Goal: Use online tool/utility: Utilize a website feature to perform a specific function

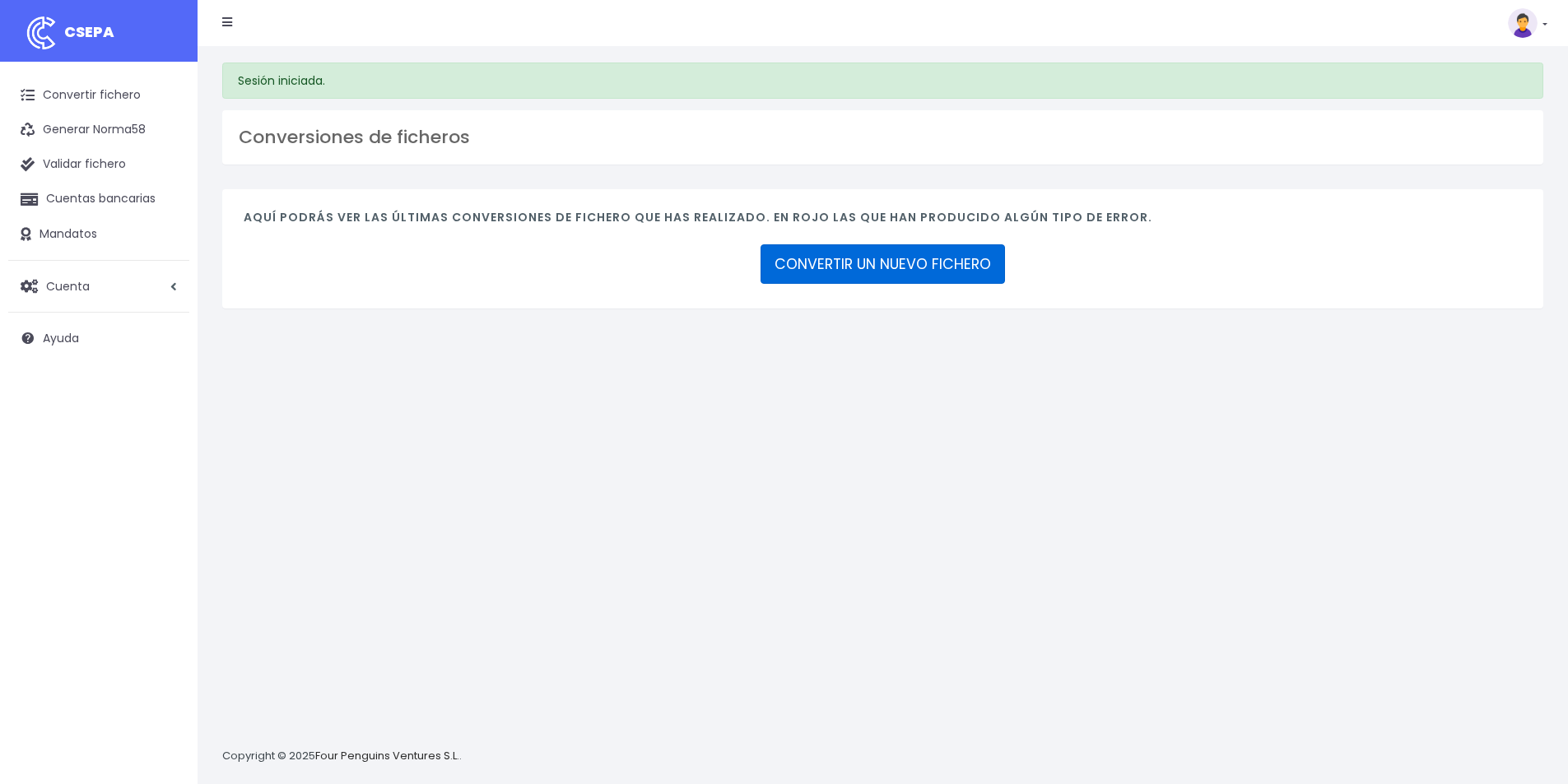
click at [855, 274] on link "CONVERTIR UN NUEVO FICHERO" at bounding box center [882, 264] width 244 height 40
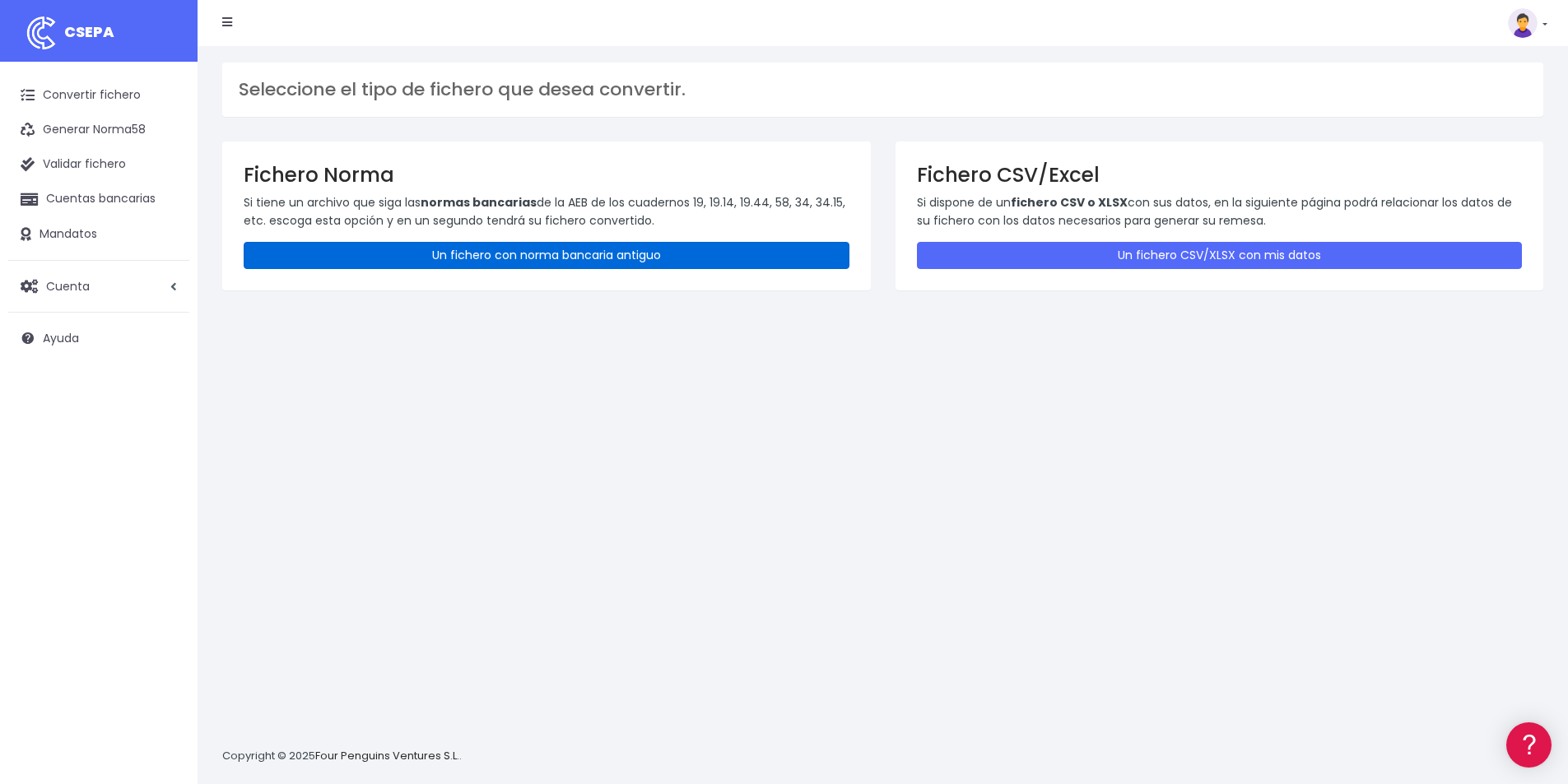
click at [504, 262] on link "Un fichero con norma bancaria antiguo" at bounding box center [546, 255] width 606 height 27
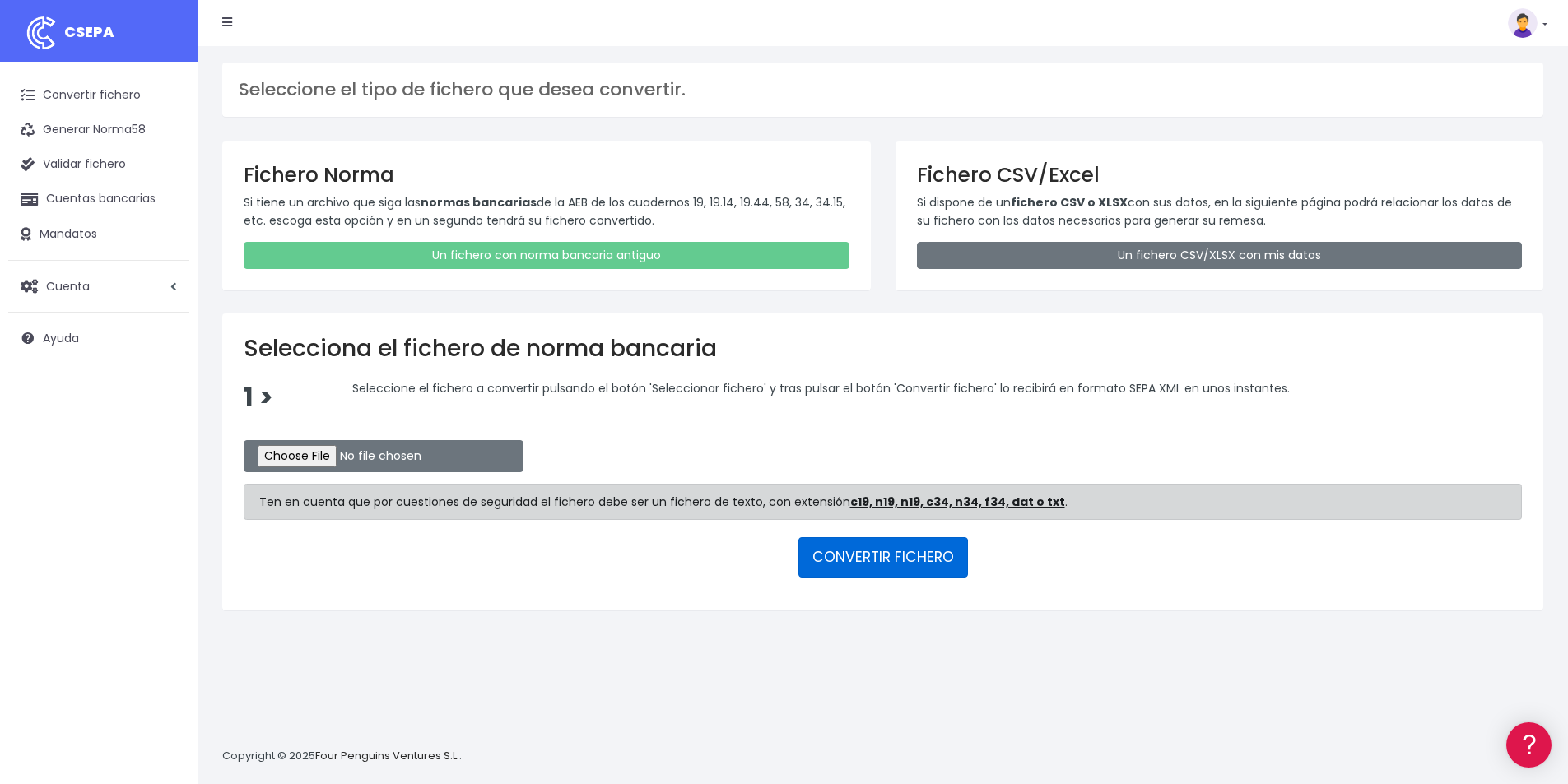
click at [892, 560] on button "CONVERTIR FICHERO" at bounding box center [883, 557] width 170 height 40
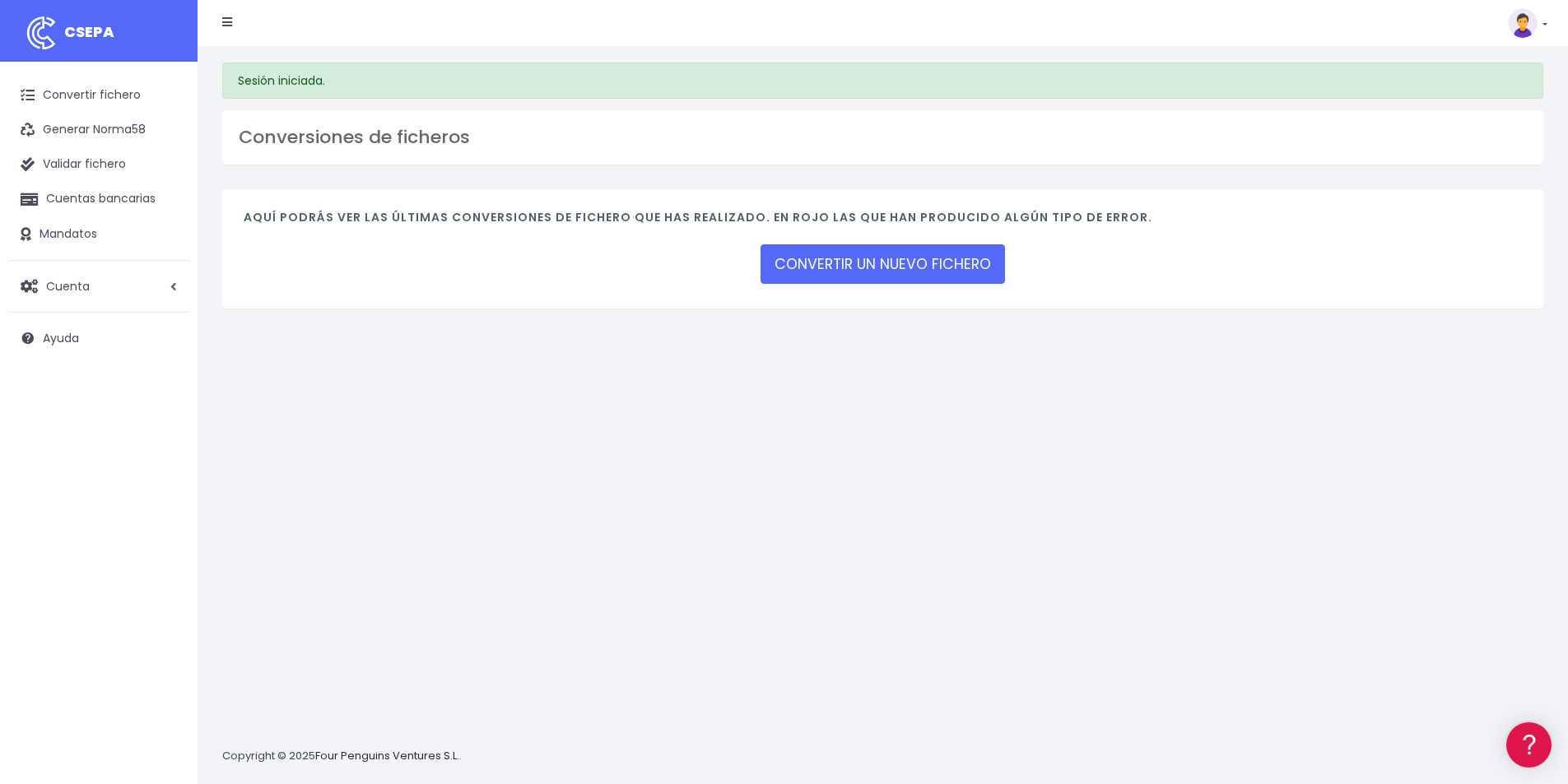
click at [905, 242] on div "CONVERTIR UN NUEVO FICHERO" at bounding box center [882, 264] width 244 height 45
click at [915, 255] on link "CONVERTIR UN NUEVO FICHERO" at bounding box center [882, 264] width 244 height 40
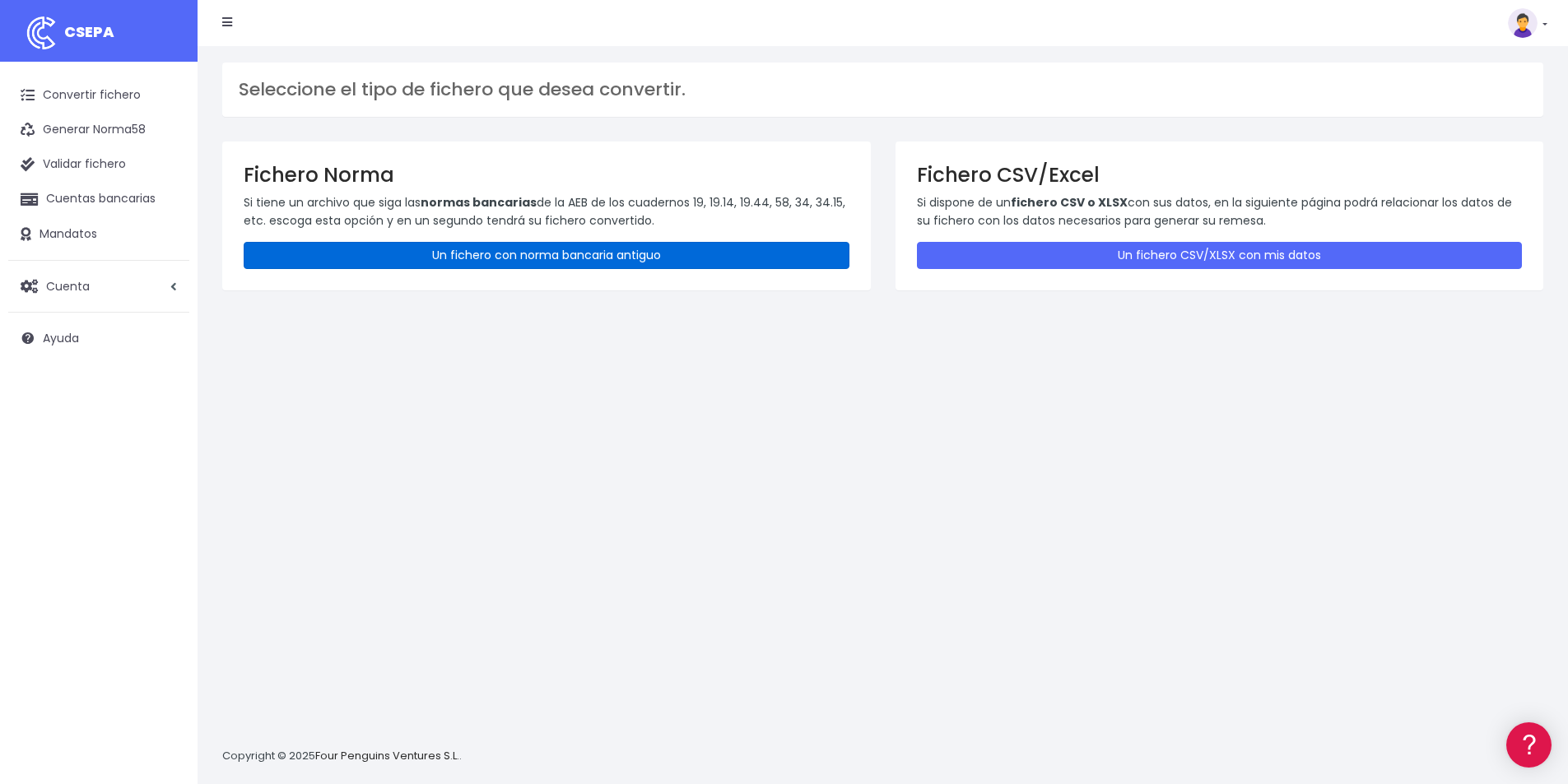
click at [471, 253] on link "Un fichero con norma bancaria antiguo" at bounding box center [546, 255] width 606 height 27
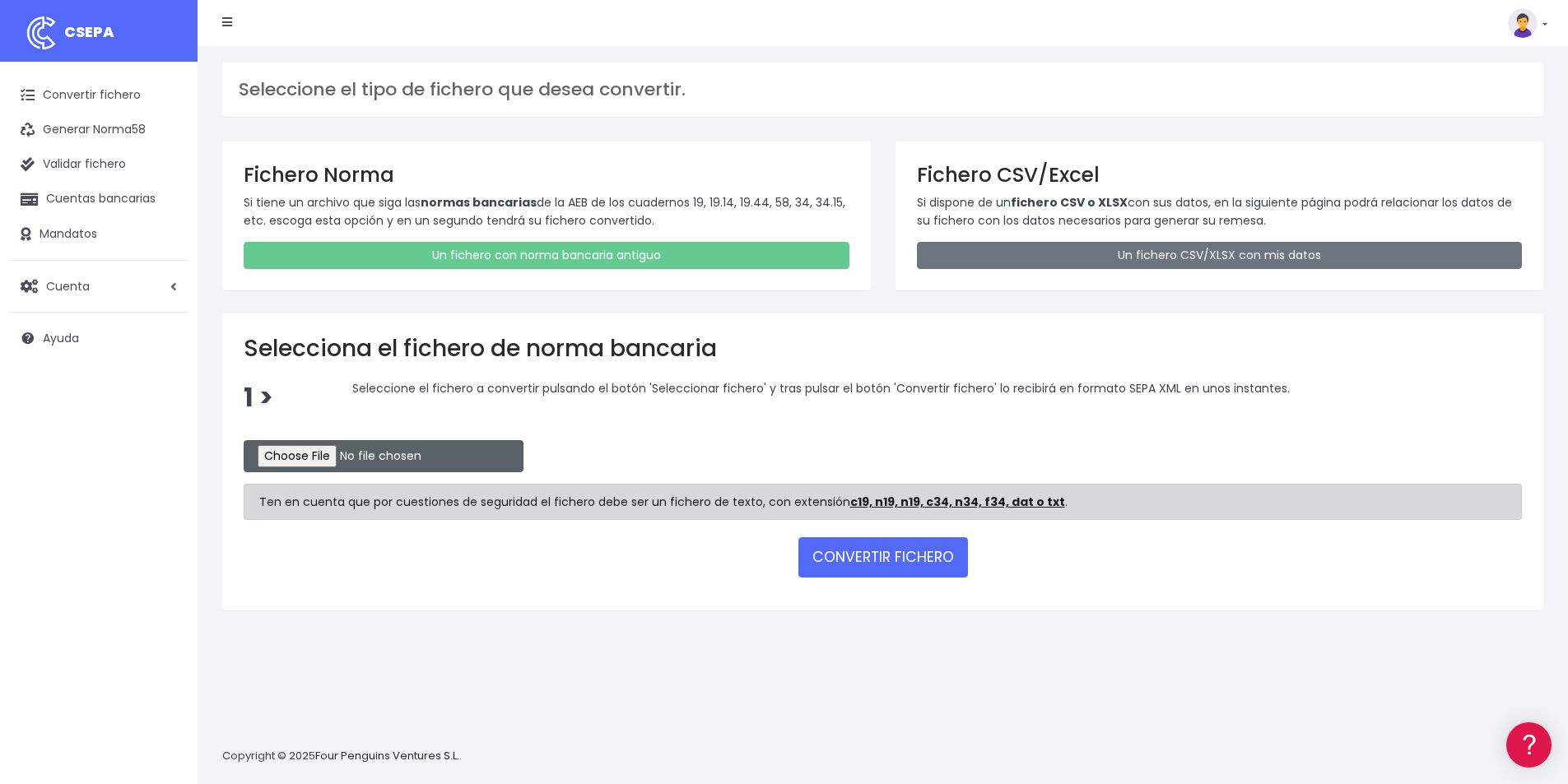
click at [316, 452] on input "file" at bounding box center [383, 456] width 280 height 32
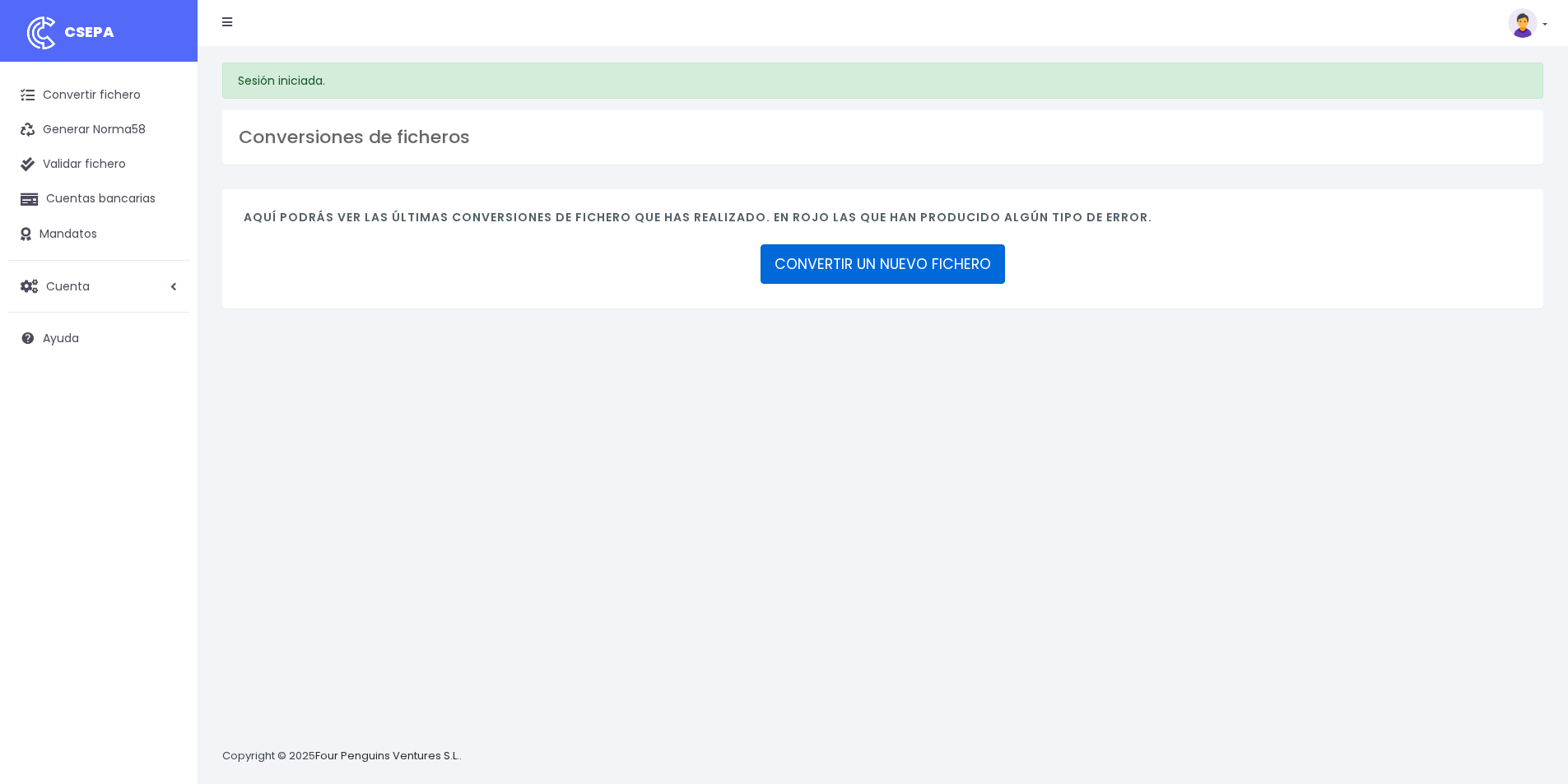
click at [857, 268] on link "CONVERTIR UN NUEVO FICHERO" at bounding box center [882, 264] width 244 height 40
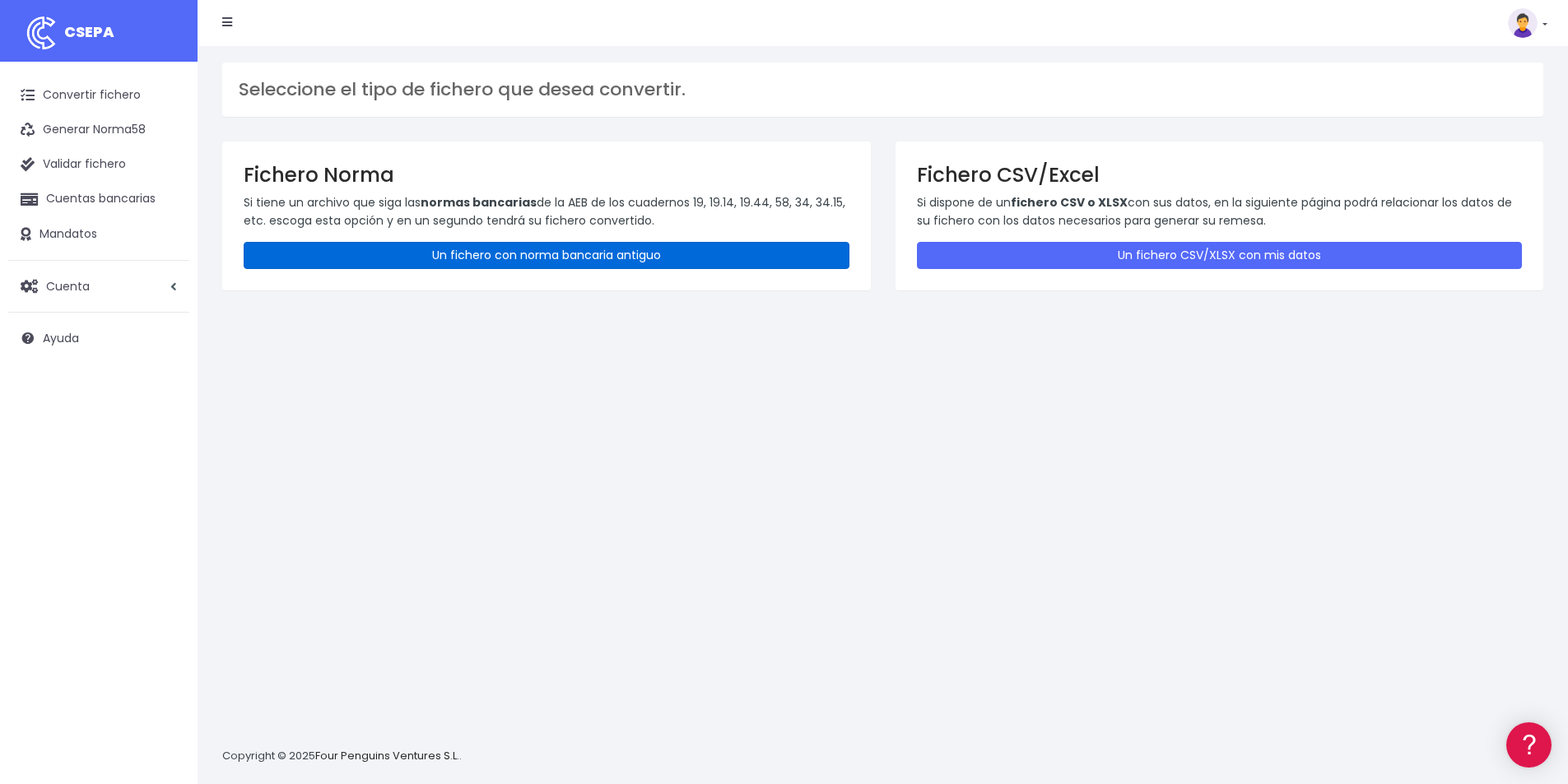
click at [458, 256] on link "Un fichero con norma bancaria antiguo" at bounding box center [546, 255] width 606 height 27
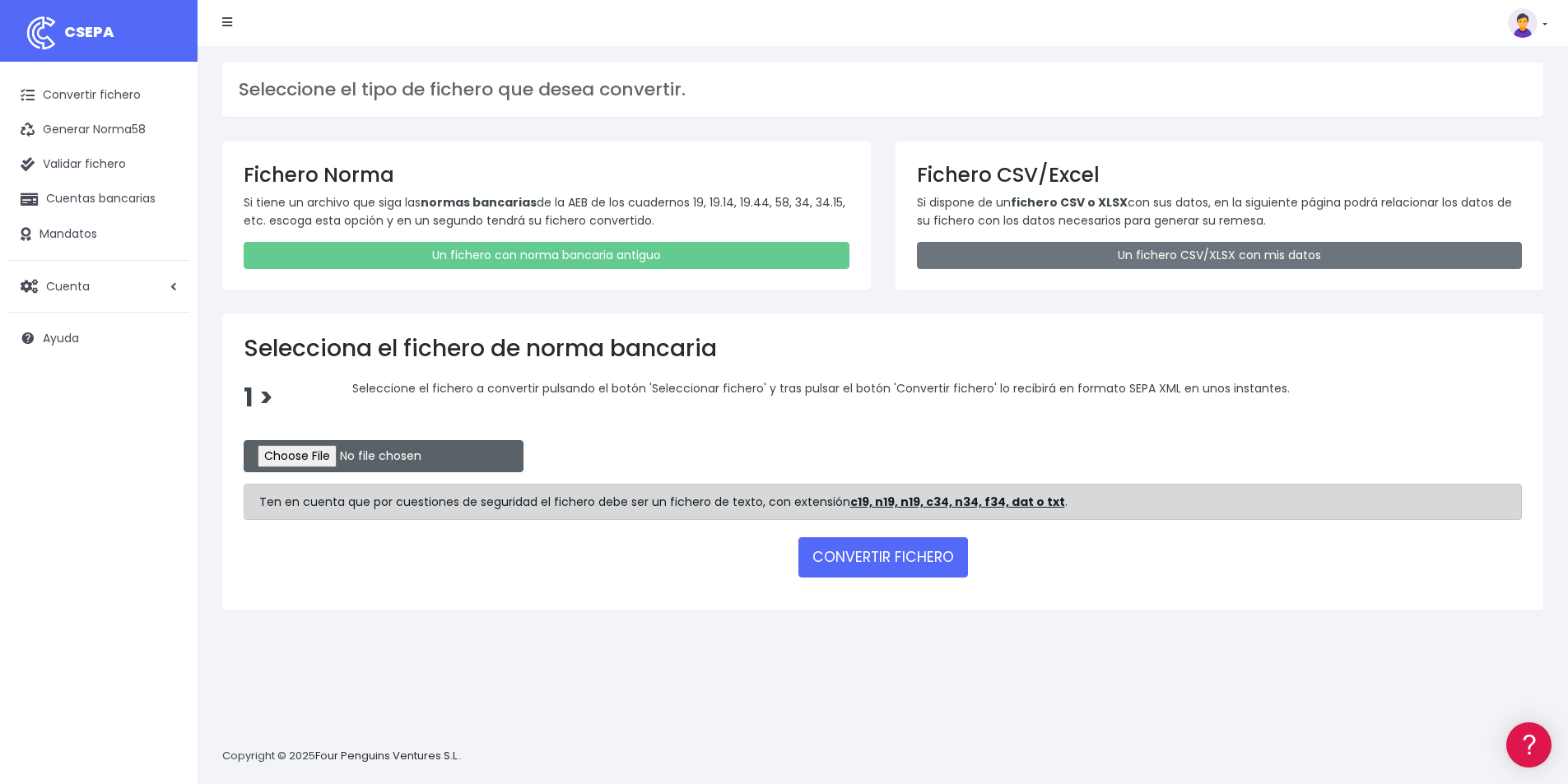
click at [337, 464] on input "file" at bounding box center [383, 456] width 280 height 32
type input "C:\fakepath\Recibos.q19"
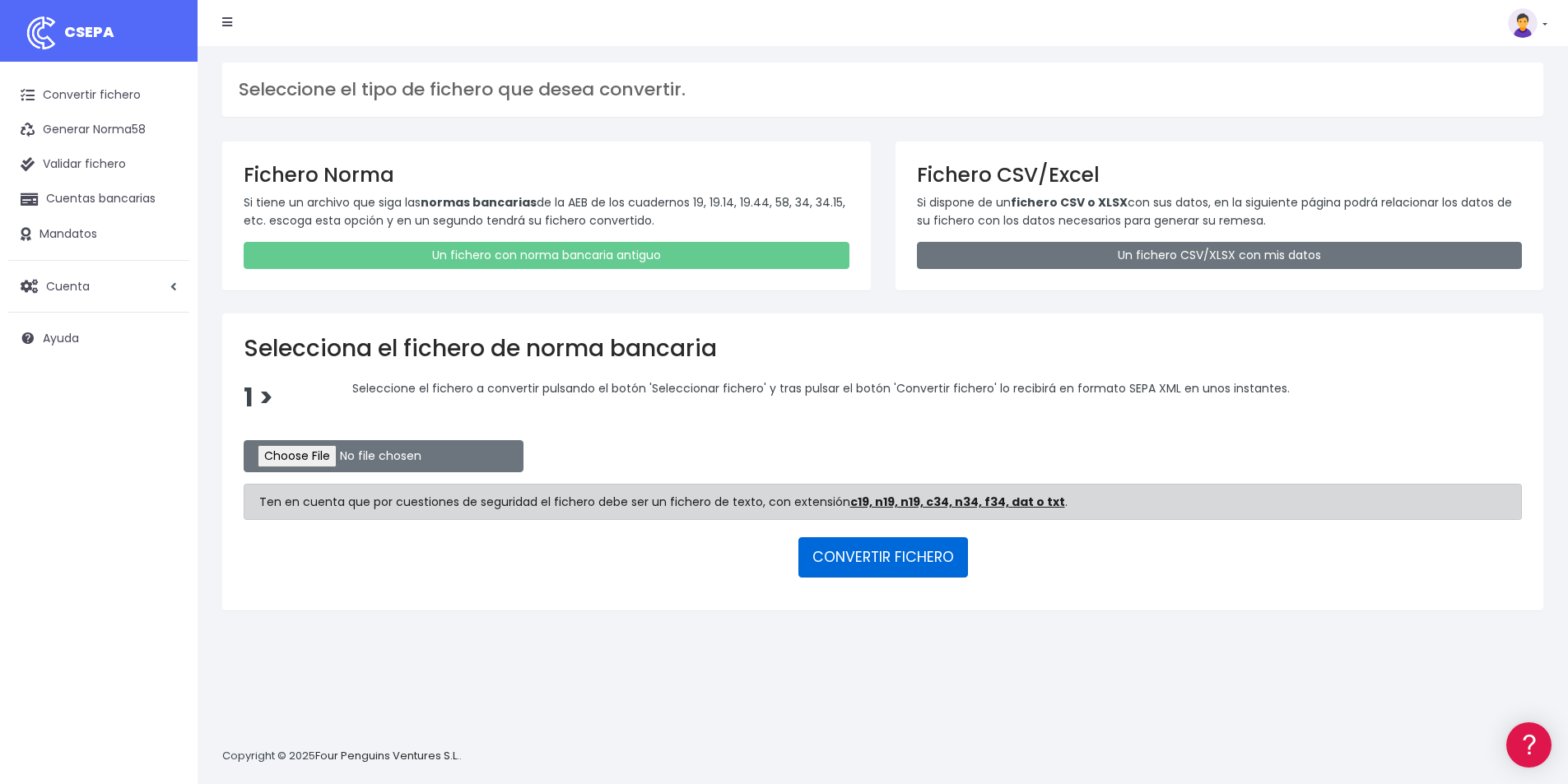
click at [860, 557] on button "CONVERTIR FICHERO" at bounding box center [883, 557] width 170 height 40
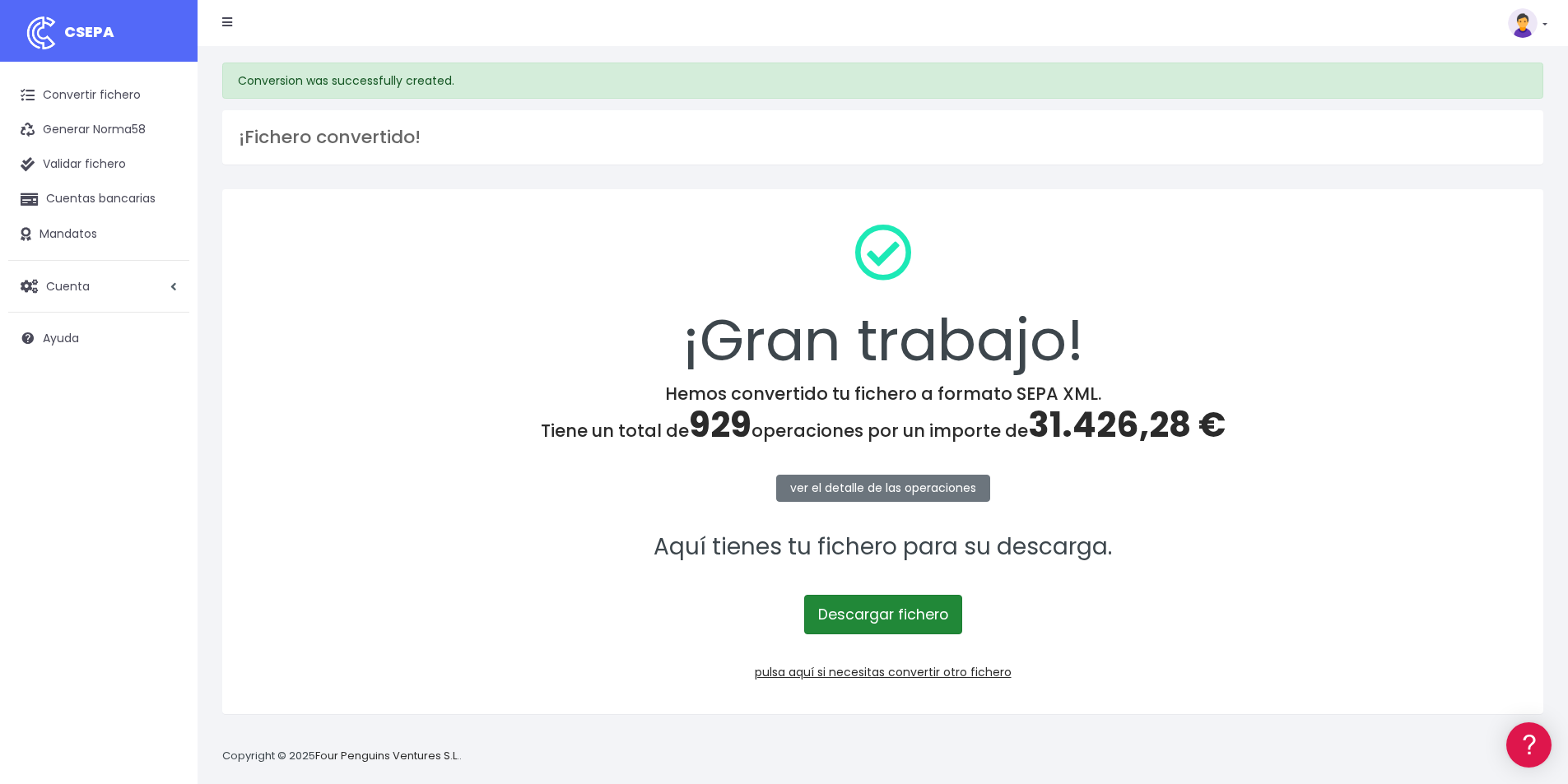
click at [886, 615] on link "Descargar fichero" at bounding box center [883, 615] width 158 height 40
click at [1155, 25] on div "Suscripción Facturación API Ayuda Salir" at bounding box center [872, 23] width 1325 height 33
click at [1542, 20] on link at bounding box center [1528, 23] width 40 height 29
click at [1390, 21] on div "Suscripción Facturación API Ayuda Salir" at bounding box center [872, 23] width 1325 height 33
click at [615, 173] on div "Conversion was successfully created. ¡Fichero convertido! ¡Gran trabajo! Hemos …" at bounding box center [882, 415] width 1370 height 738
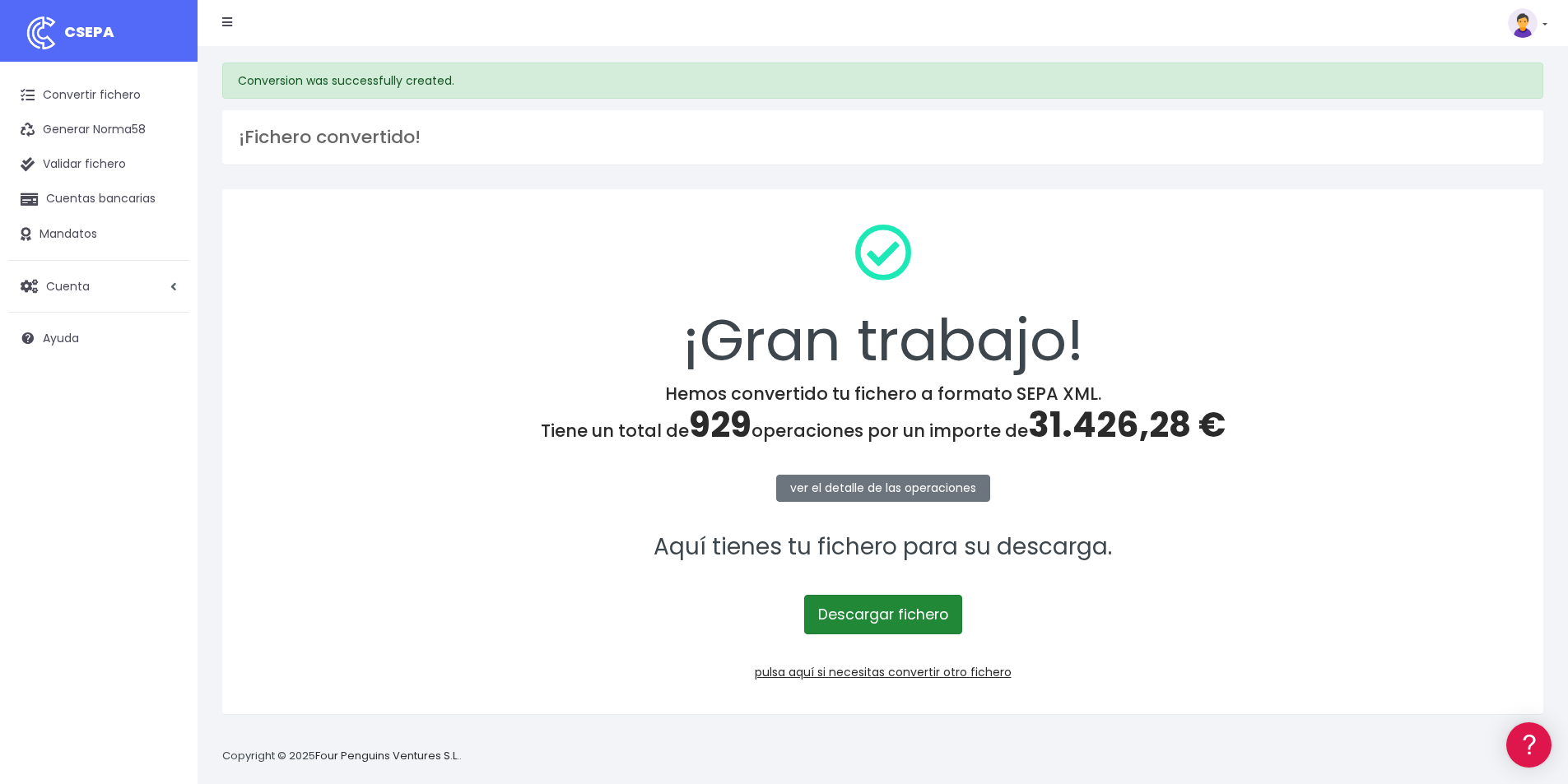
click at [877, 622] on link "Descargar fichero" at bounding box center [883, 615] width 158 height 40
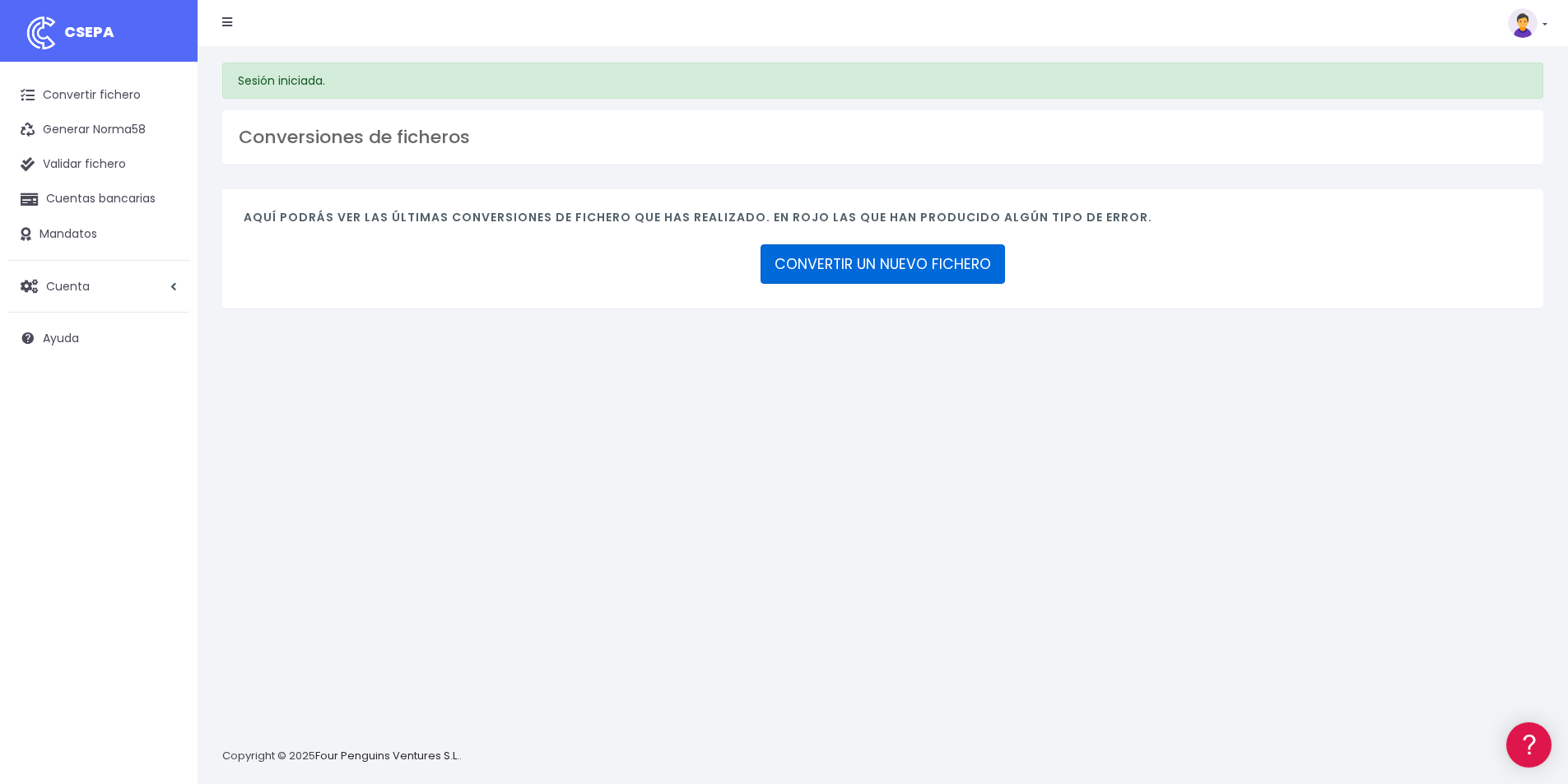
click at [862, 265] on link "CONVERTIR UN NUEVO FICHERO" at bounding box center [882, 264] width 244 height 40
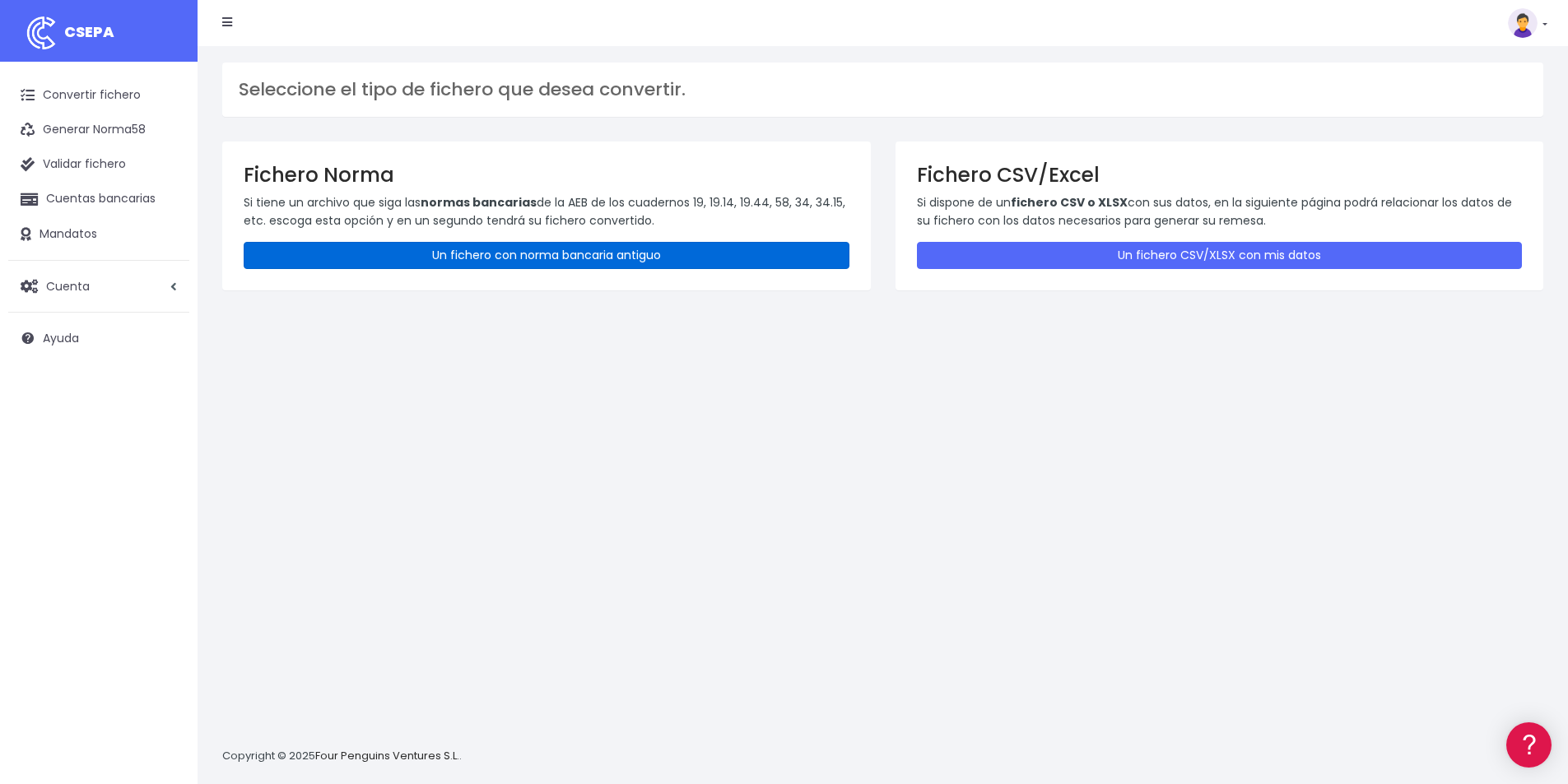
click at [484, 259] on link "Un fichero con norma bancaria antiguo" at bounding box center [546, 255] width 606 height 27
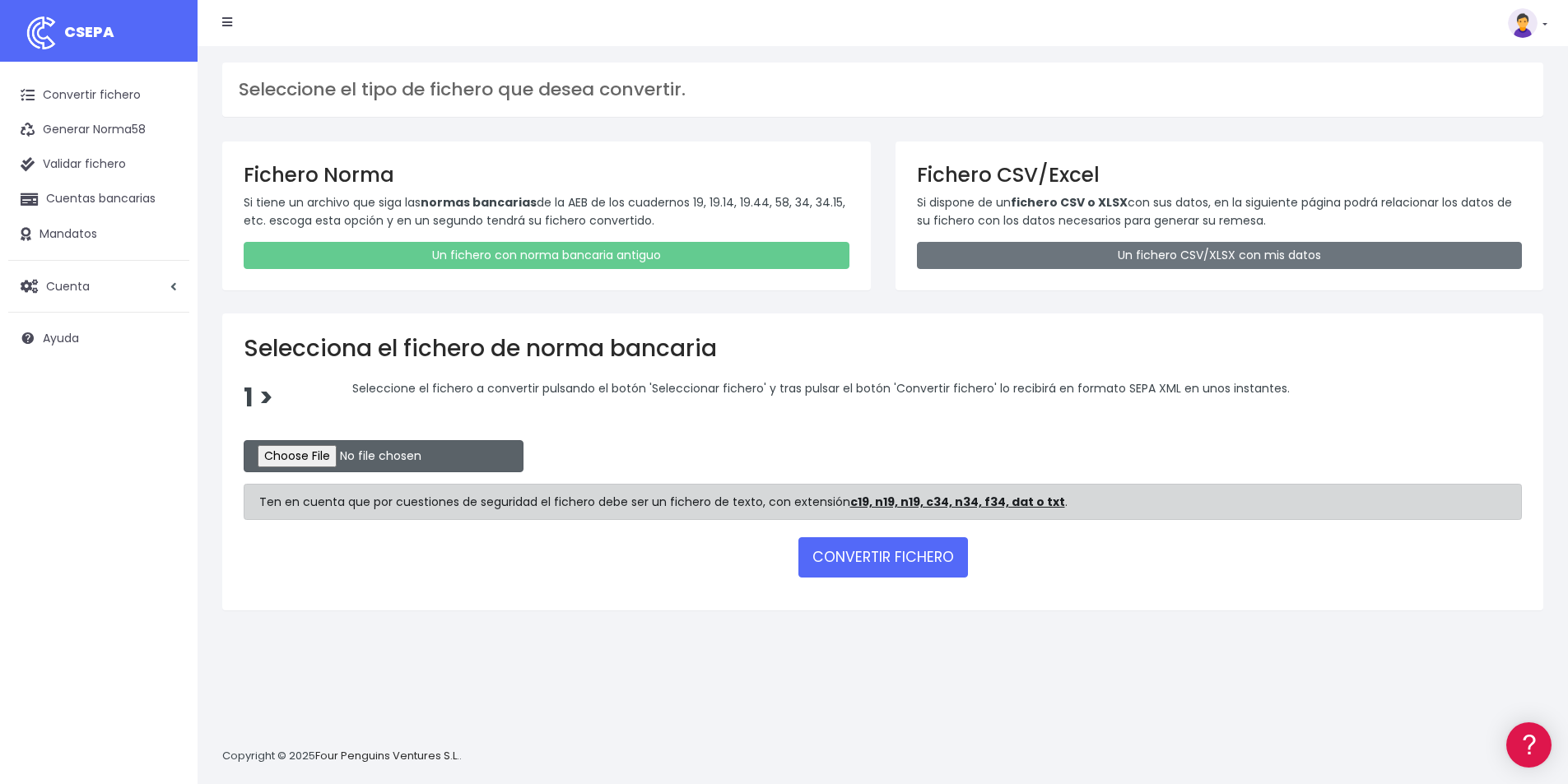
click at [328, 461] on input "file" at bounding box center [383, 456] width 280 height 32
type input "C:\fakepath\Recibos.q19"
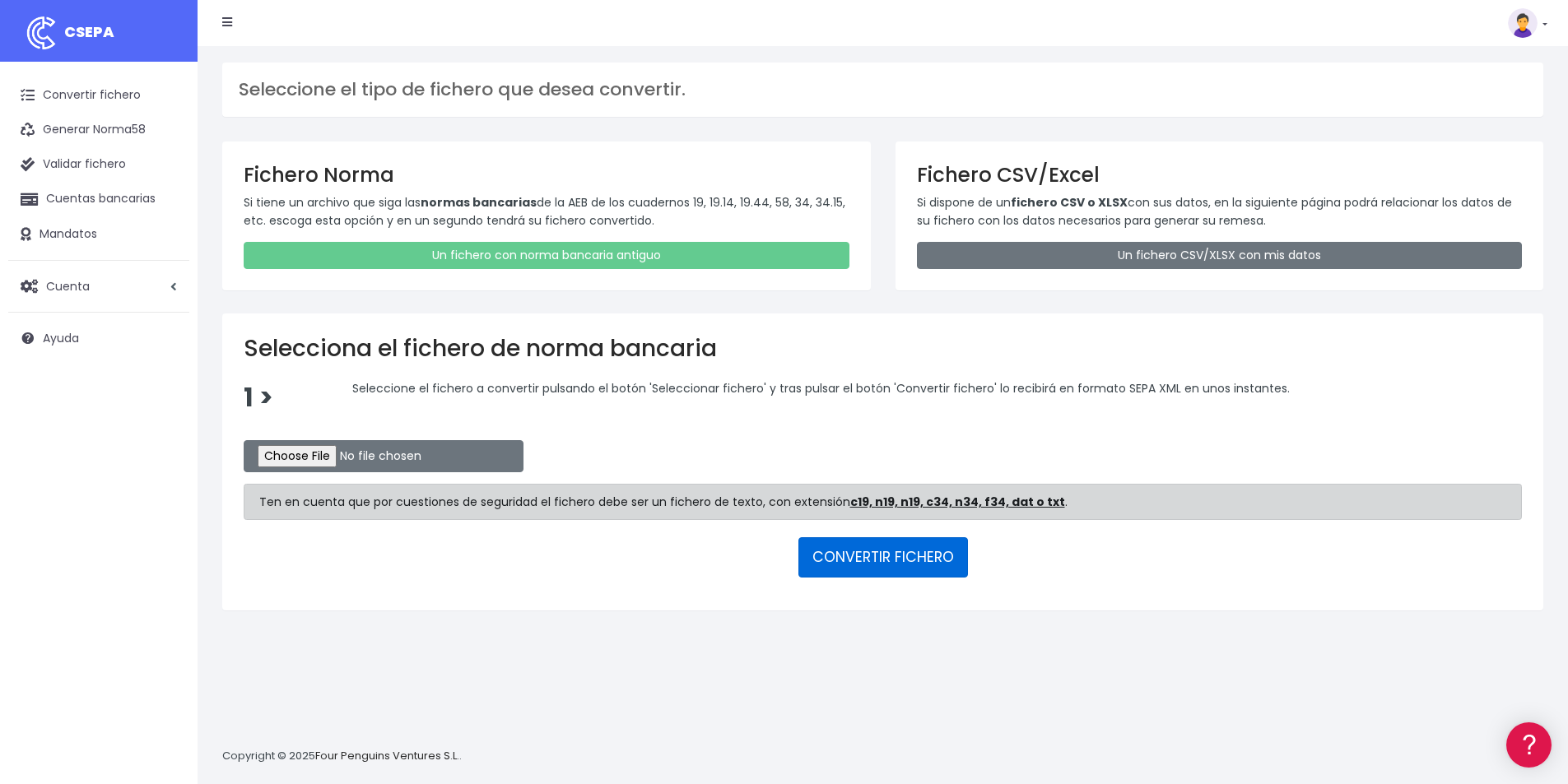
click at [856, 554] on button "CONVERTIR FICHERO" at bounding box center [883, 557] width 170 height 40
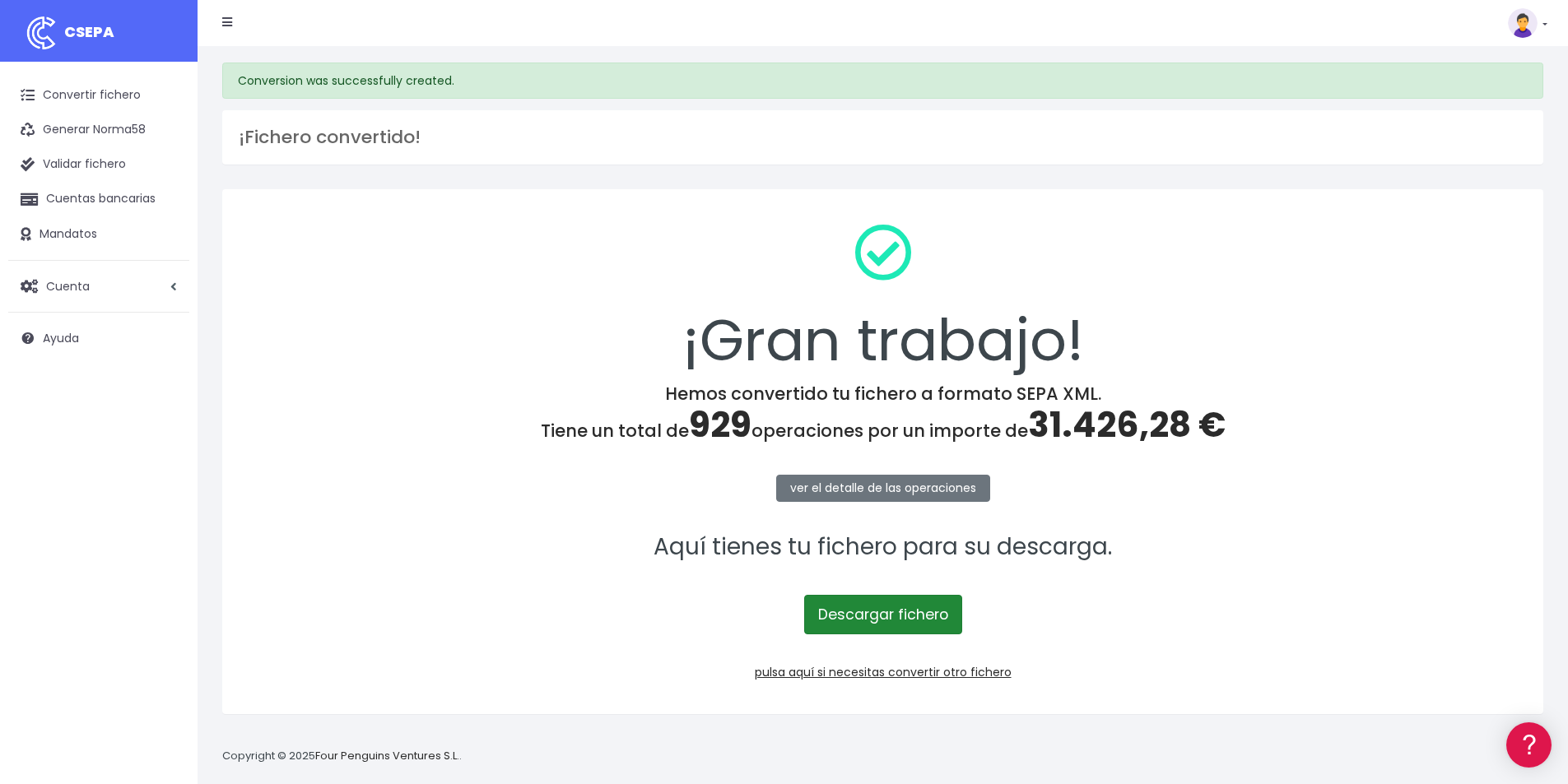
click at [880, 615] on link "Descargar fichero" at bounding box center [883, 615] width 158 height 40
